Goal: Task Accomplishment & Management: Use online tool/utility

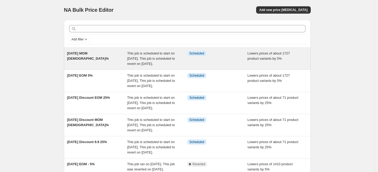
click at [109, 64] on div "[DATE] MOM [DEMOGRAPHIC_DATA]%" at bounding box center [97, 59] width 60 height 16
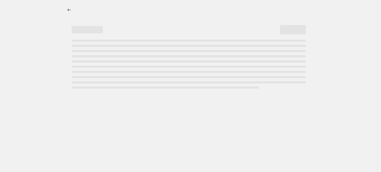
select select "percentage"
select select "no_change"
select select "not_equal"
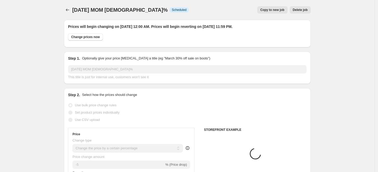
select select "collection"
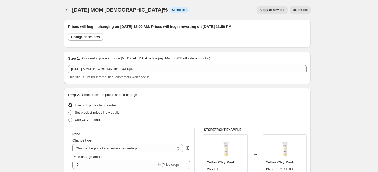
click at [273, 9] on span "Copy to new job" at bounding box center [272, 10] width 24 height 4
select select "percentage"
select select "no_change"
select select "collection"
select select "not_equal"
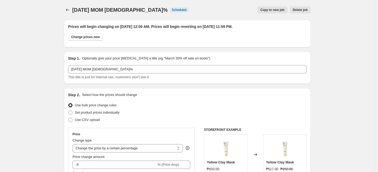
select select "collection"
select select "not_equal"
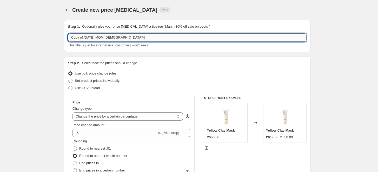
click at [83, 38] on input "Copy of [DATE] MOM [DEMOGRAPHIC_DATA]%" at bounding box center [187, 37] width 239 height 8
click at [95, 36] on input "[DATE] MOM [DEMOGRAPHIC_DATA]%" at bounding box center [187, 37] width 239 height 8
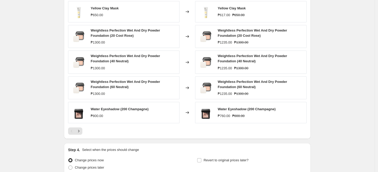
scroll to position [423, 0]
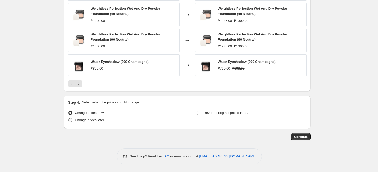
type input "[DATE].9 5%"
click at [83, 118] on span "Change prices later" at bounding box center [89, 120] width 29 height 4
click at [69, 118] on input "Change prices later" at bounding box center [68, 118] width 0 height 0
radio input "true"
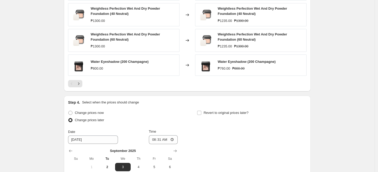
scroll to position [480, 0]
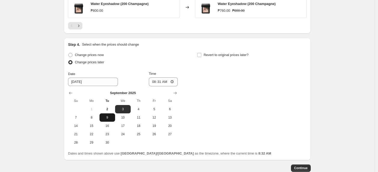
click at [109, 119] on button "9" at bounding box center [108, 117] width 16 height 8
type input "[DATE]"
click at [157, 80] on input "08:31" at bounding box center [163, 81] width 29 height 9
type input "00:00"
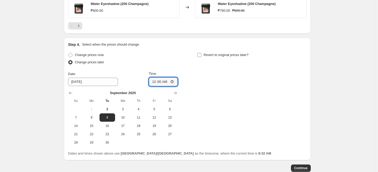
click at [206, 53] on span "Revert to original prices later?" at bounding box center [226, 55] width 45 height 4
click at [201, 53] on input "Revert to original prices later?" at bounding box center [199, 55] width 4 height 4
checkbox input "true"
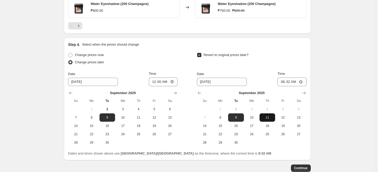
click at [273, 118] on span "11" at bounding box center [267, 117] width 11 height 4
type input "[DATE]"
click at [287, 79] on input "08:32" at bounding box center [292, 81] width 29 height 9
type input "23:59"
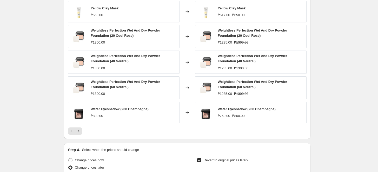
scroll to position [511, 0]
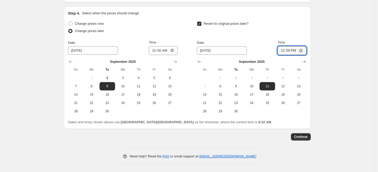
click at [300, 136] on span "Continue" at bounding box center [301, 136] width 14 height 4
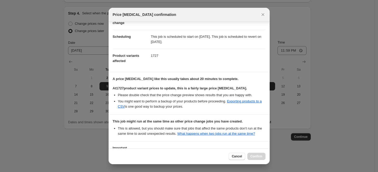
scroll to position [74, 0]
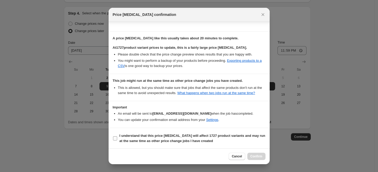
click at [113, 137] on input "I understand that this price [MEDICAL_DATA] will affect 1727 product variants a…" at bounding box center [115, 138] width 4 height 4
checkbox input "true"
click at [254, 156] on span "Confirm" at bounding box center [257, 156] width 12 height 4
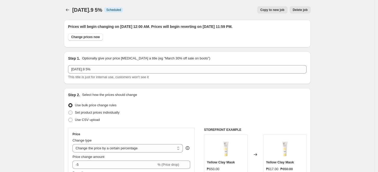
scroll to position [511, 0]
